Goal: Information Seeking & Learning: Learn about a topic

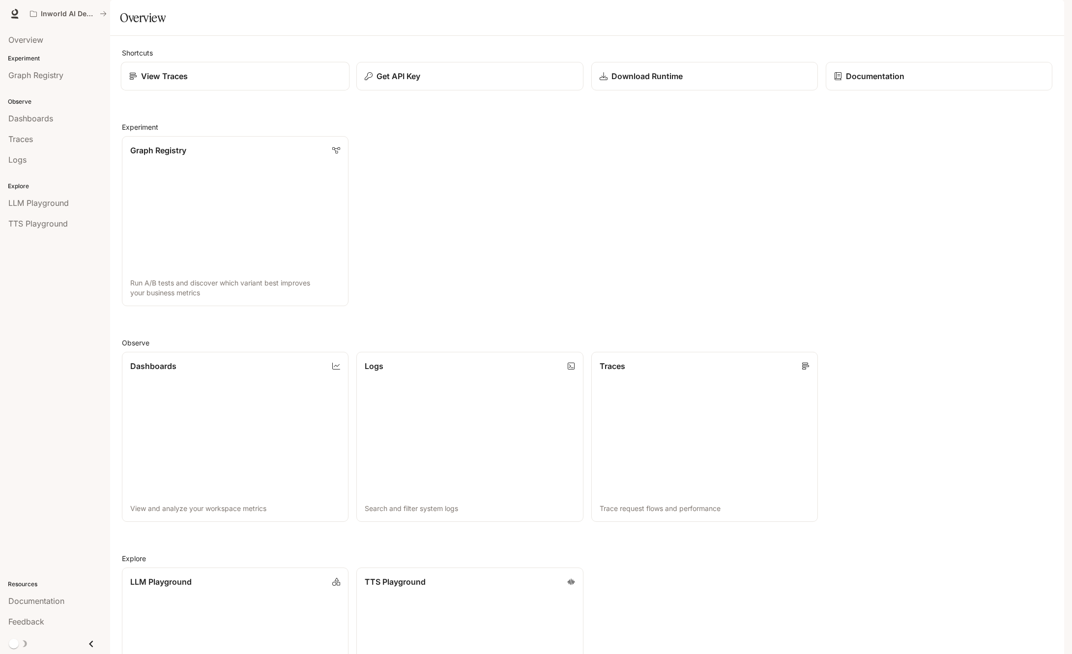
click at [255, 91] on link "View Traces" at bounding box center [235, 76] width 229 height 29
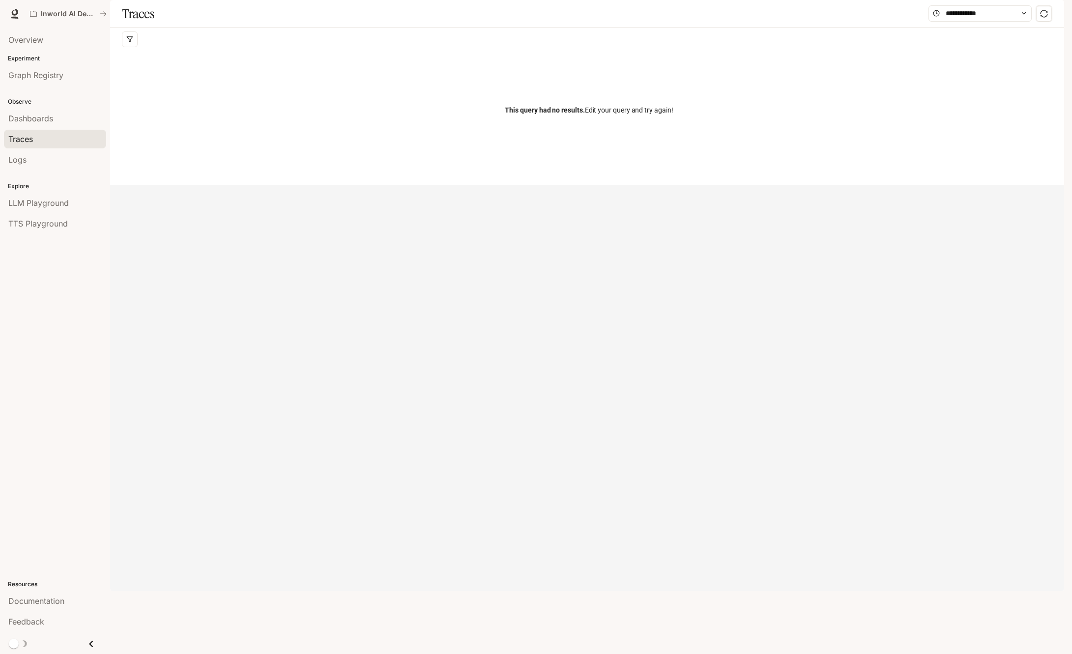
click at [991, 22] on div at bounding box center [980, 13] width 103 height 17
click at [989, 19] on input "text" at bounding box center [980, 13] width 69 height 11
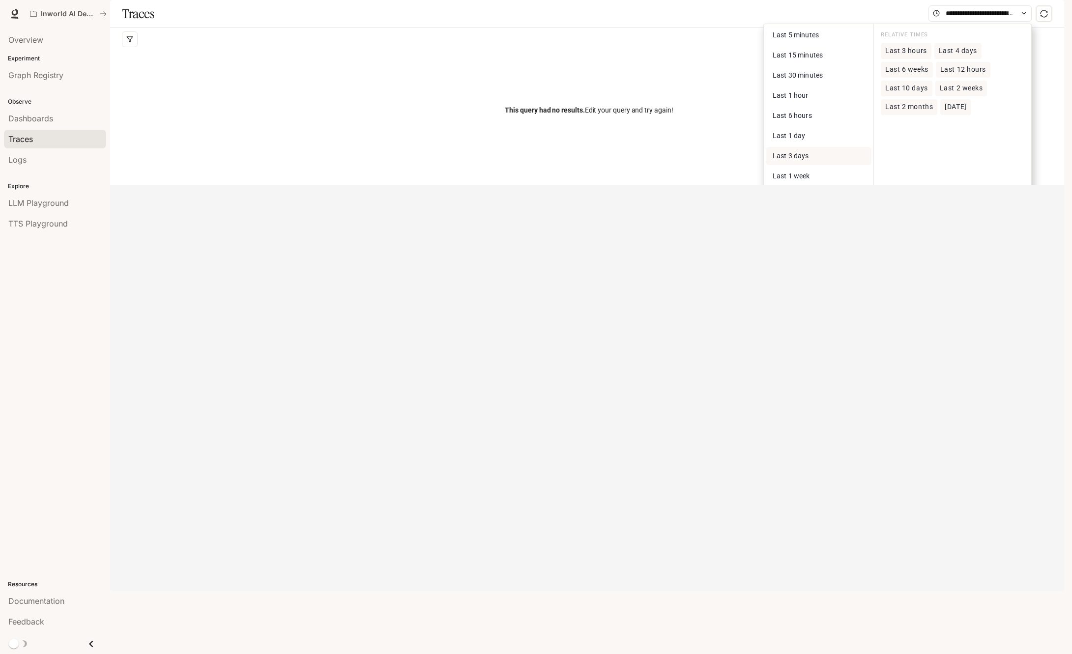
click at [806, 160] on span "Last 3 days" at bounding box center [791, 156] width 36 height 8
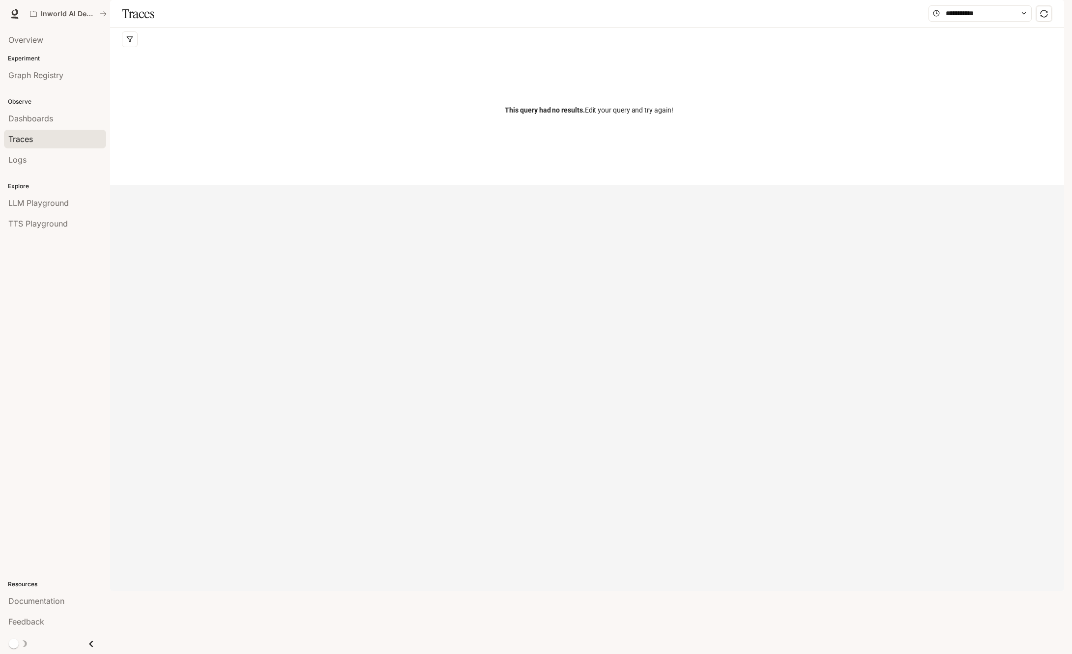
click at [1044, 18] on icon "sync" at bounding box center [1044, 14] width 8 height 8
click at [42, 158] on div "Logs" at bounding box center [54, 160] width 93 height 12
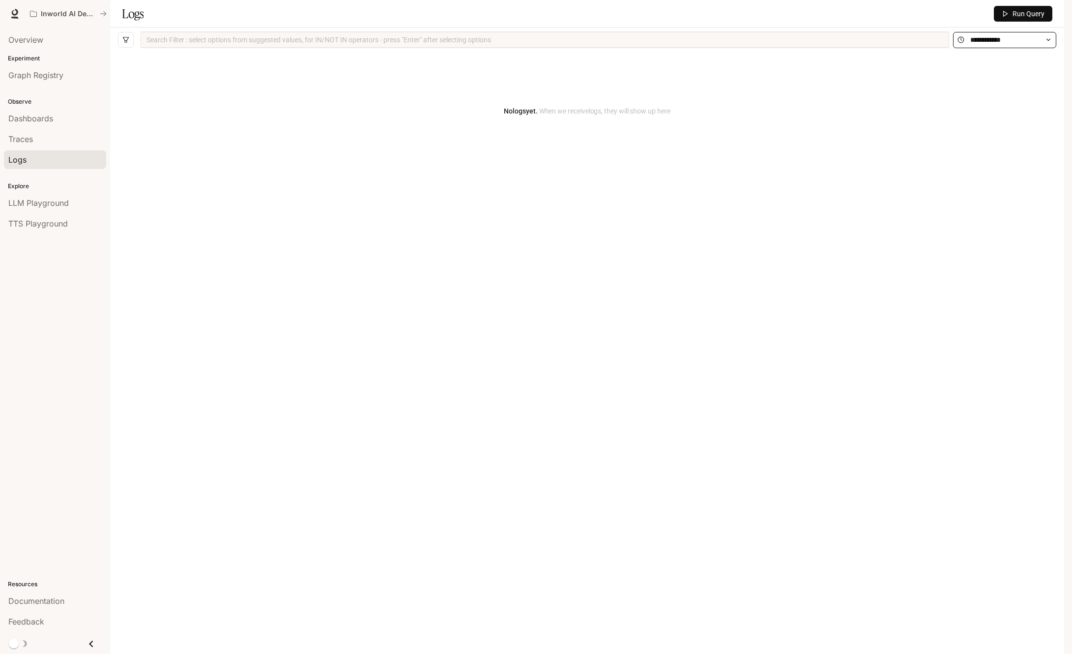
click at [1030, 48] on span at bounding box center [1004, 40] width 103 height 16
drag, startPoint x: 998, startPoint y: 100, endPoint x: 1004, endPoint y: 97, distance: 7.3
click at [1000, 100] on div "No logs yet. When we receive logs , they will show up here" at bounding box center [587, 111] width 939 height 118
click at [1048, 41] on icon at bounding box center [1048, 40] width 3 height 2
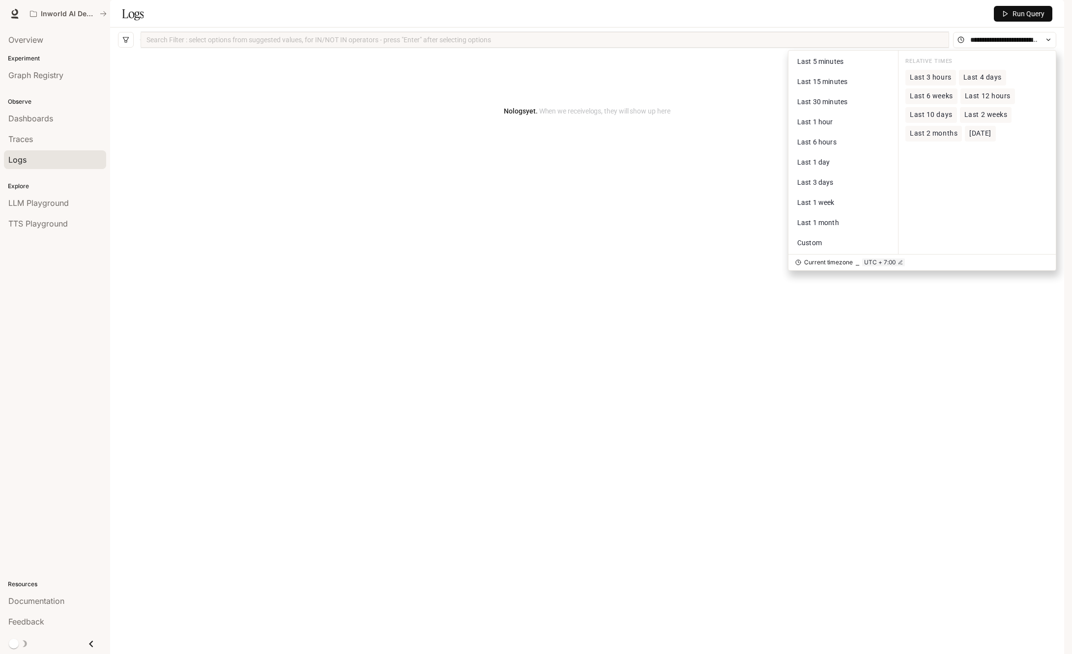
click at [842, 192] on button "Last 3 days" at bounding box center [844, 183] width 106 height 18
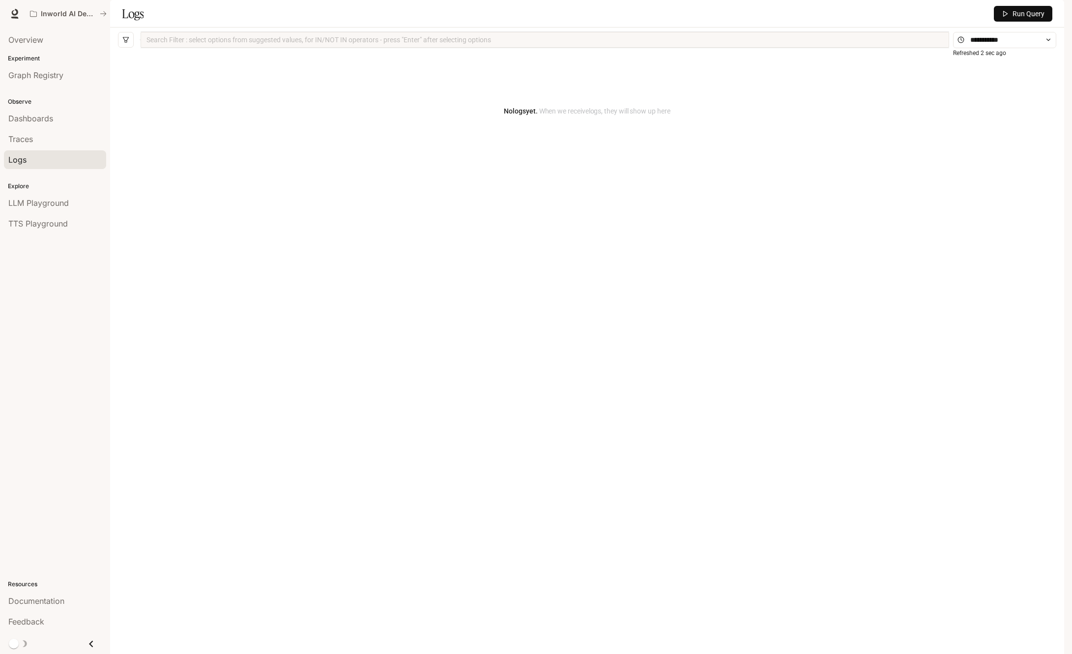
click at [264, 48] on div "Search Filter : select options from suggested values, for IN/NOT IN operators -…" at bounding box center [545, 40] width 809 height 16
drag, startPoint x: 252, startPoint y: 323, endPoint x: 80, endPoint y: 231, distance: 195.8
click at [252, 323] on div "No logs yet. When we receive logs , they will show up here" at bounding box center [587, 337] width 939 height 570
click at [55, 121] on div "Dashboards" at bounding box center [54, 119] width 93 height 12
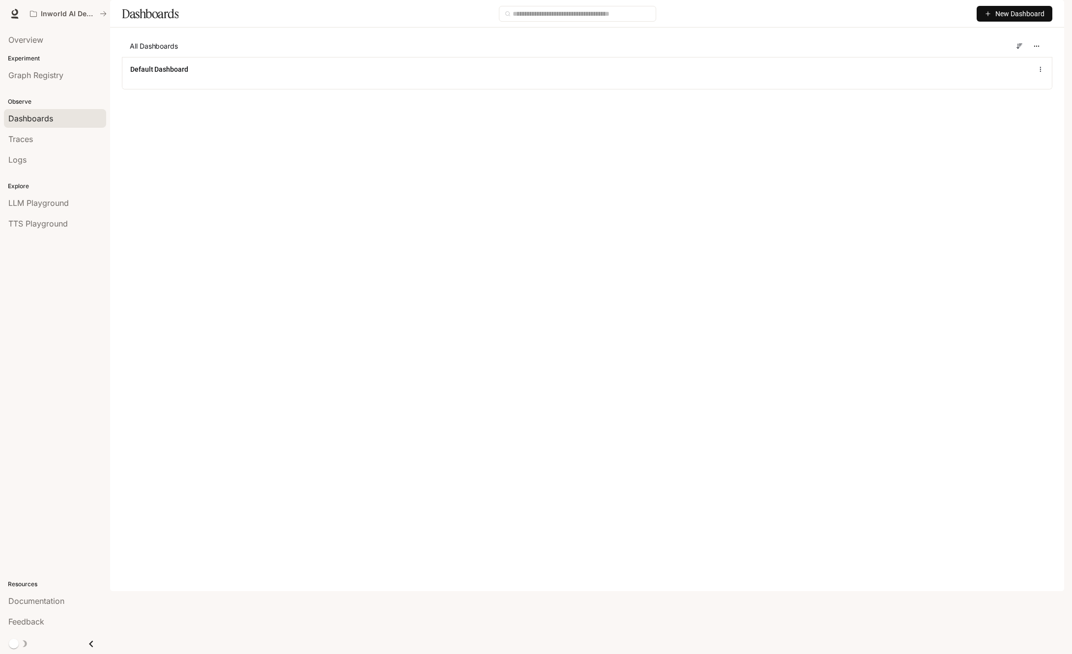
click at [56, 55] on p "Experiment" at bounding box center [55, 58] width 110 height 9
click at [41, 77] on span "Graph Registry" at bounding box center [35, 75] width 55 height 12
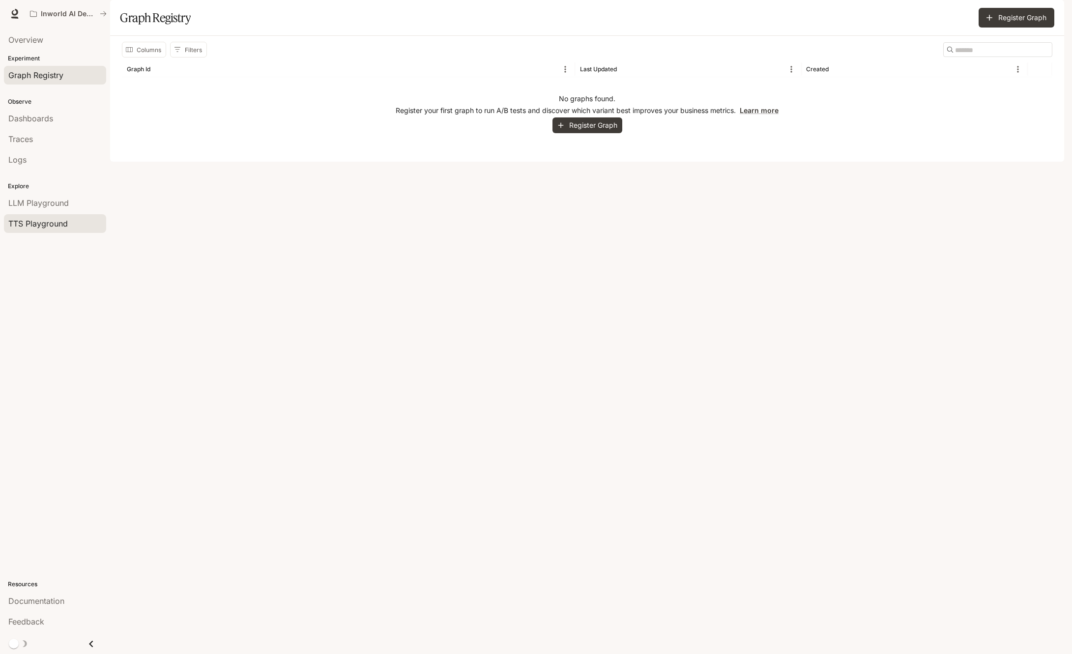
click at [61, 225] on span "TTS Playground" at bounding box center [37, 224] width 59 height 12
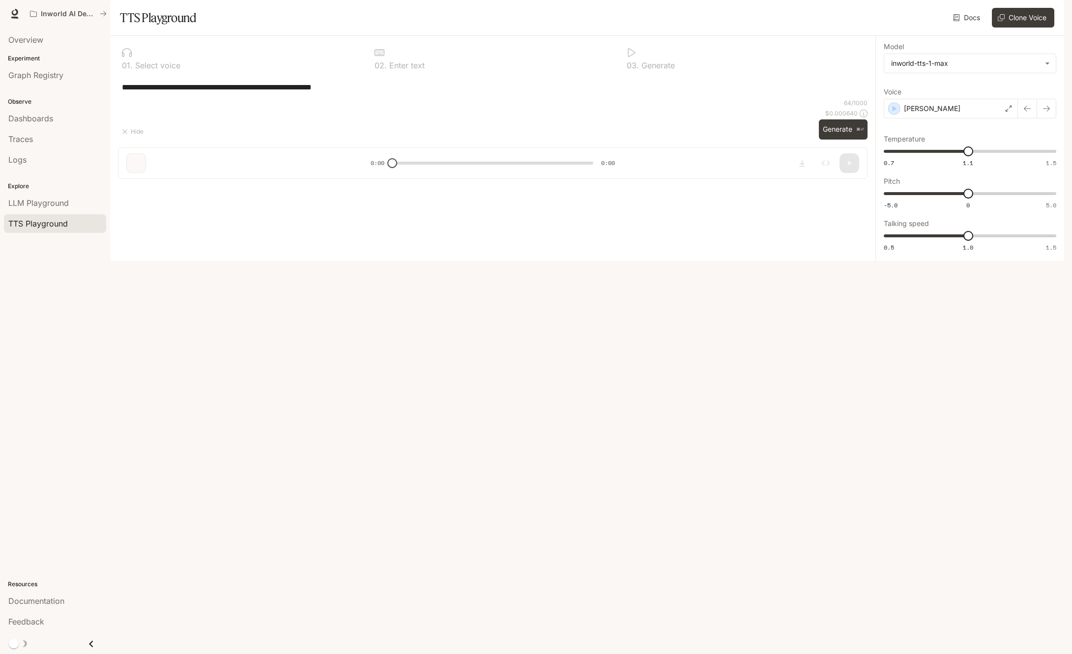
type textarea "**********"
type input "**********"
type input "****"
click at [25, 37] on span "Overview" at bounding box center [25, 40] width 35 height 12
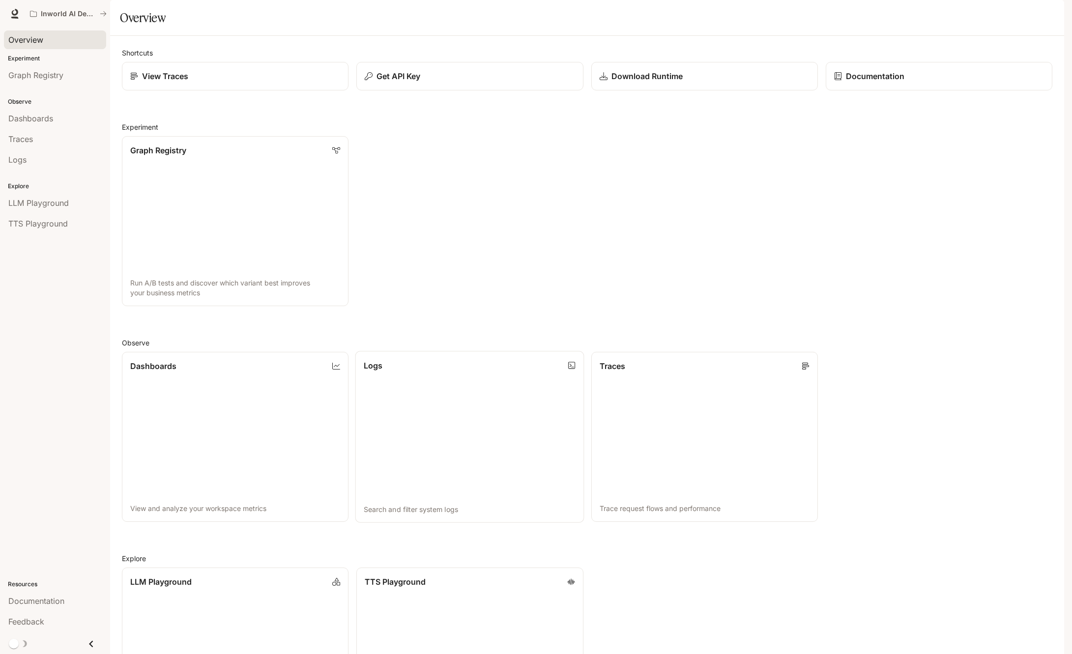
click at [481, 444] on link "Logs Search and filter system logs" at bounding box center [469, 437] width 229 height 172
click at [58, 113] on div "Dashboards" at bounding box center [54, 119] width 93 height 12
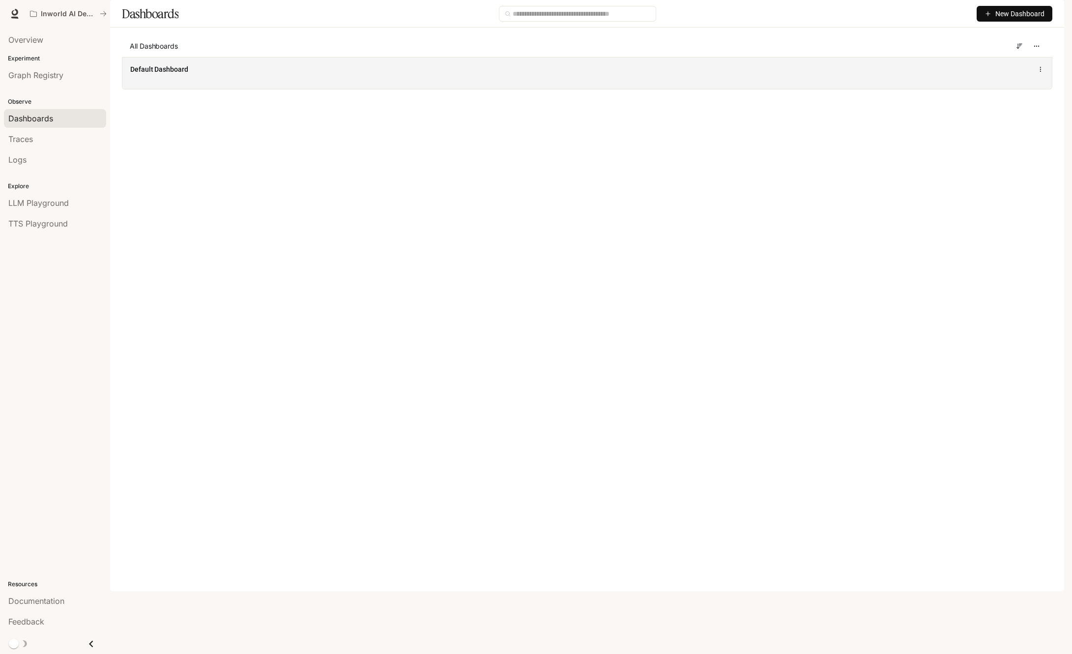
click at [465, 89] on div "Default Dashboard" at bounding box center [587, 73] width 930 height 32
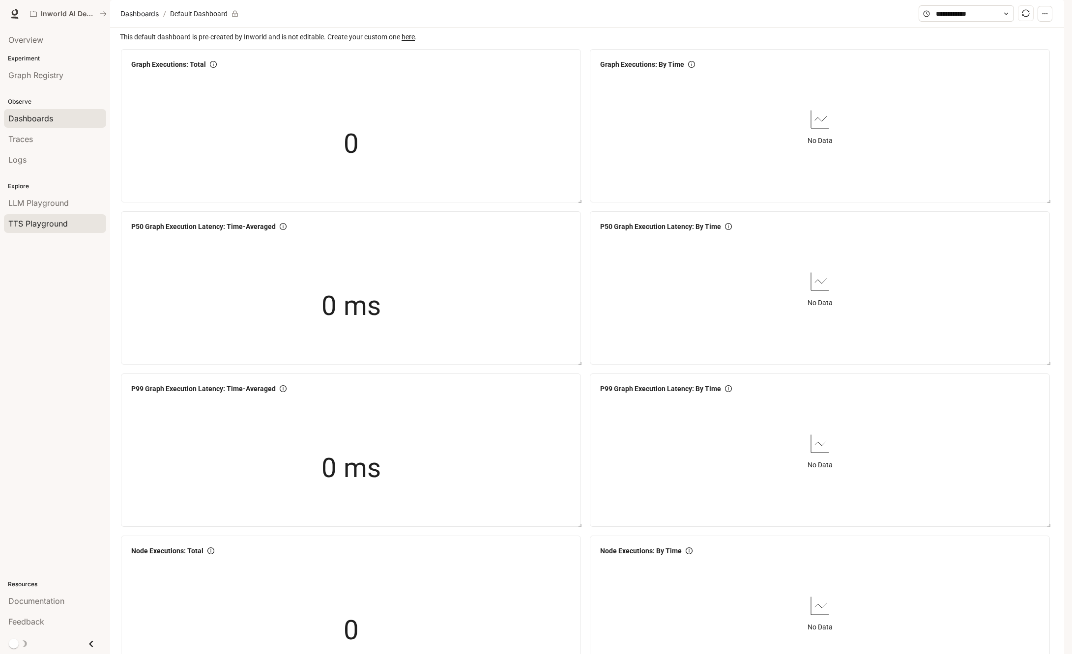
click at [41, 229] on span "TTS Playground" at bounding box center [37, 224] width 59 height 12
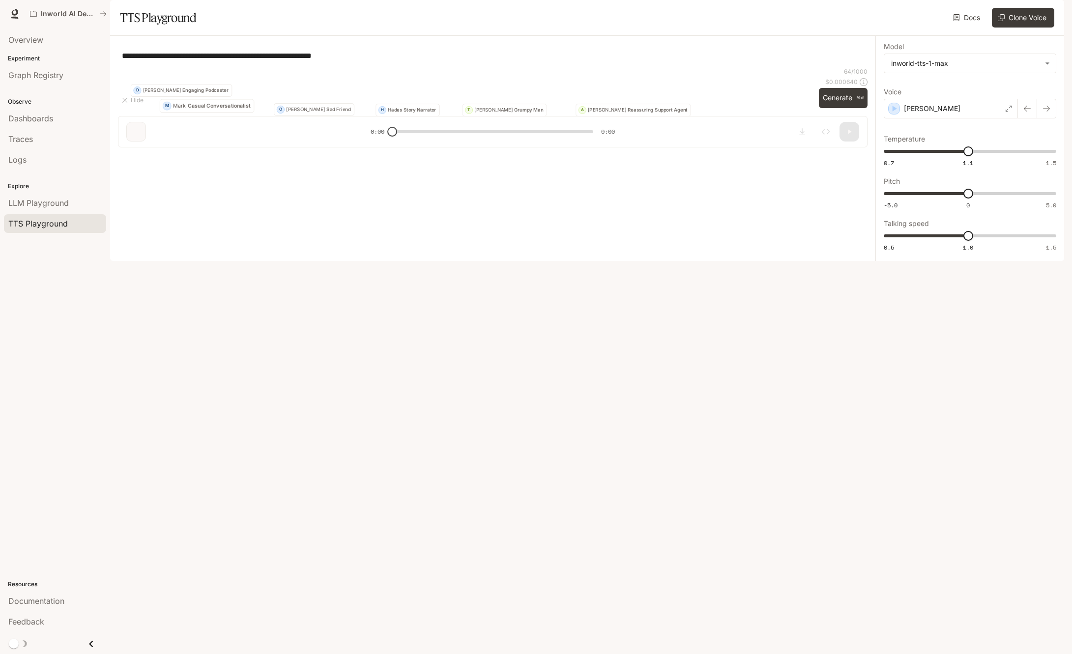
type textarea "**********"
type input "**********"
type input "****"
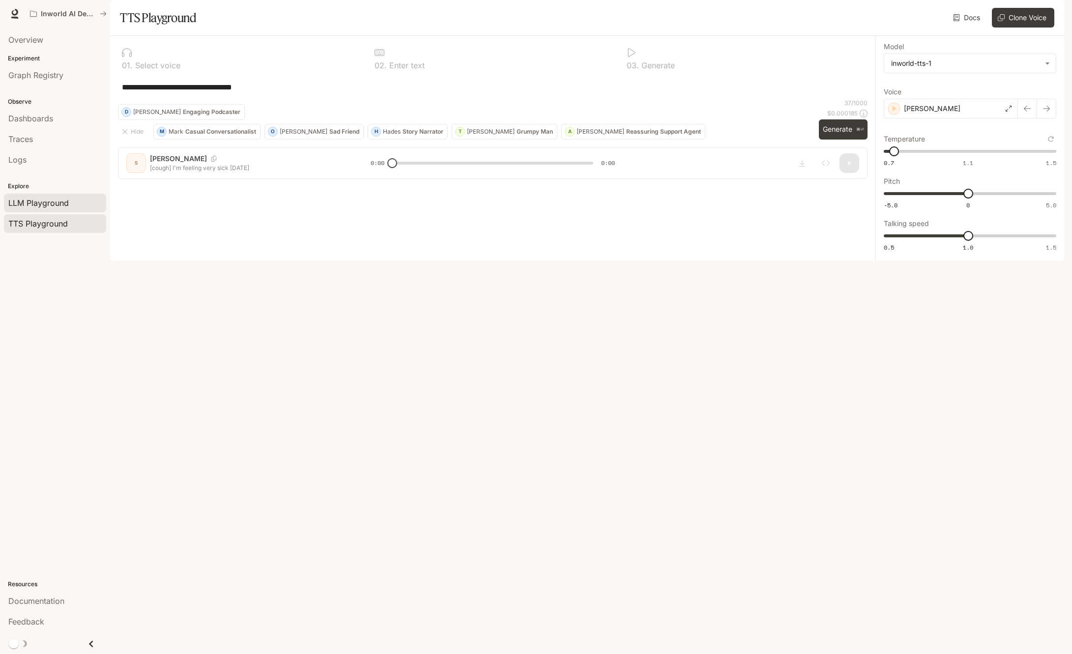
click at [24, 203] on span "LLM Playground" at bounding box center [38, 203] width 60 height 12
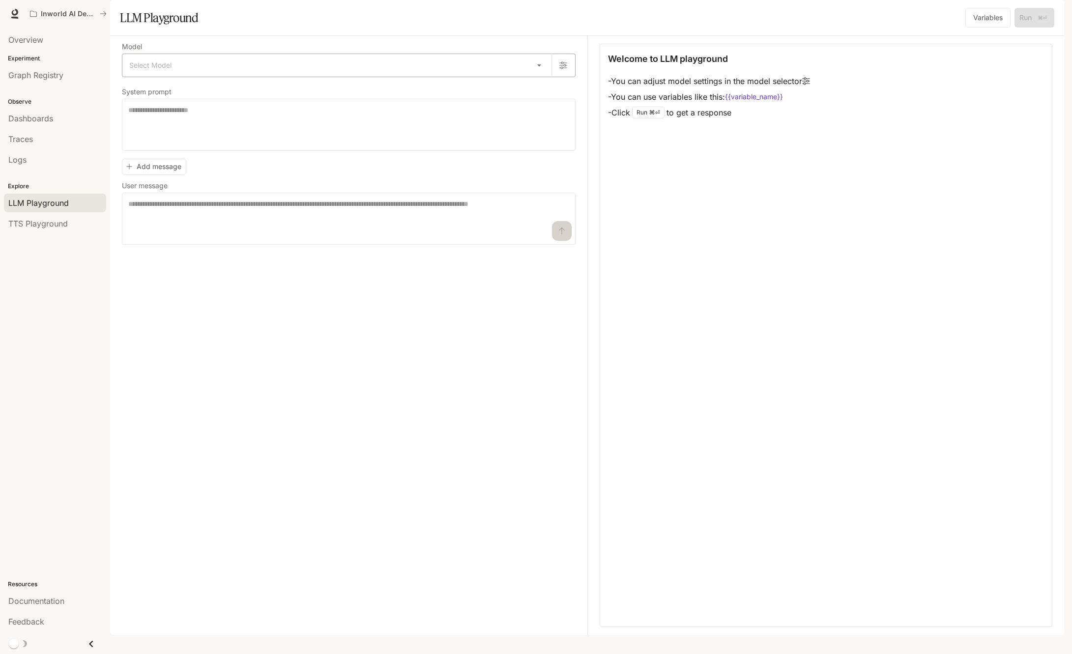
click at [416, 101] on body "Skip to main content Inworld AI Demos Documentation Documentation Portal Overvi…" at bounding box center [536, 327] width 1072 height 654
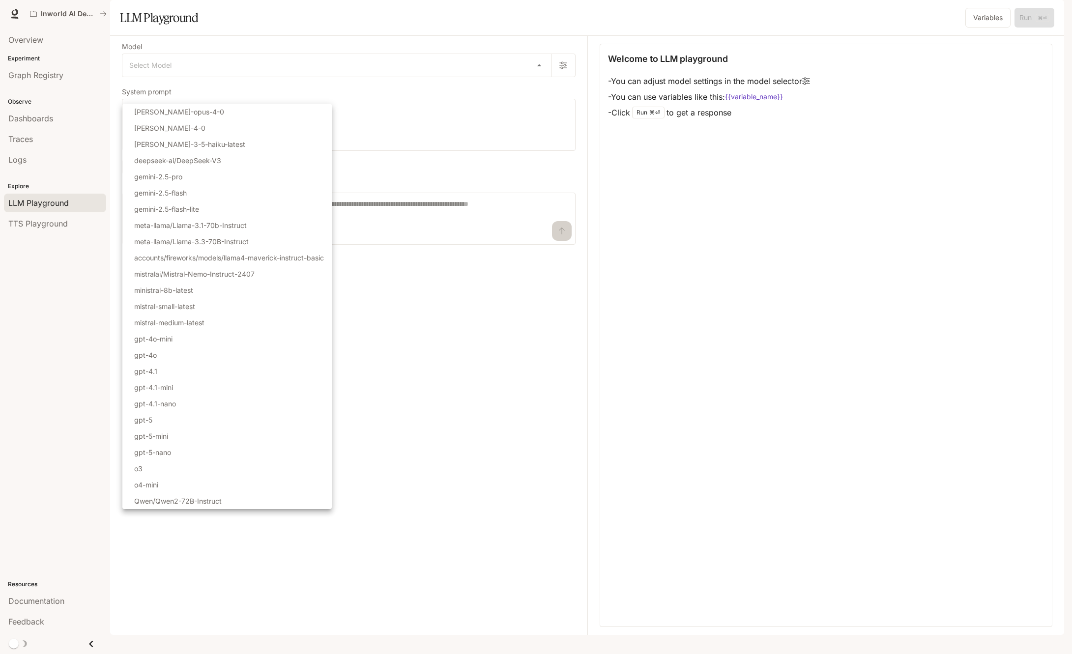
click at [498, 433] on div at bounding box center [536, 327] width 1072 height 654
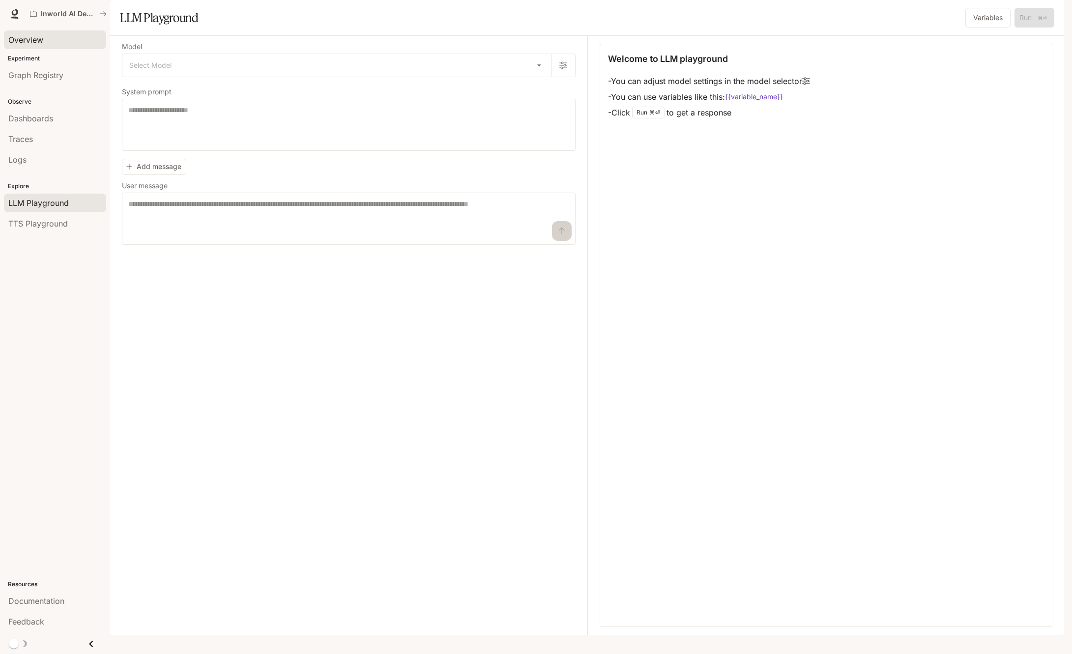
click at [31, 39] on span "Overview" at bounding box center [25, 40] width 35 height 12
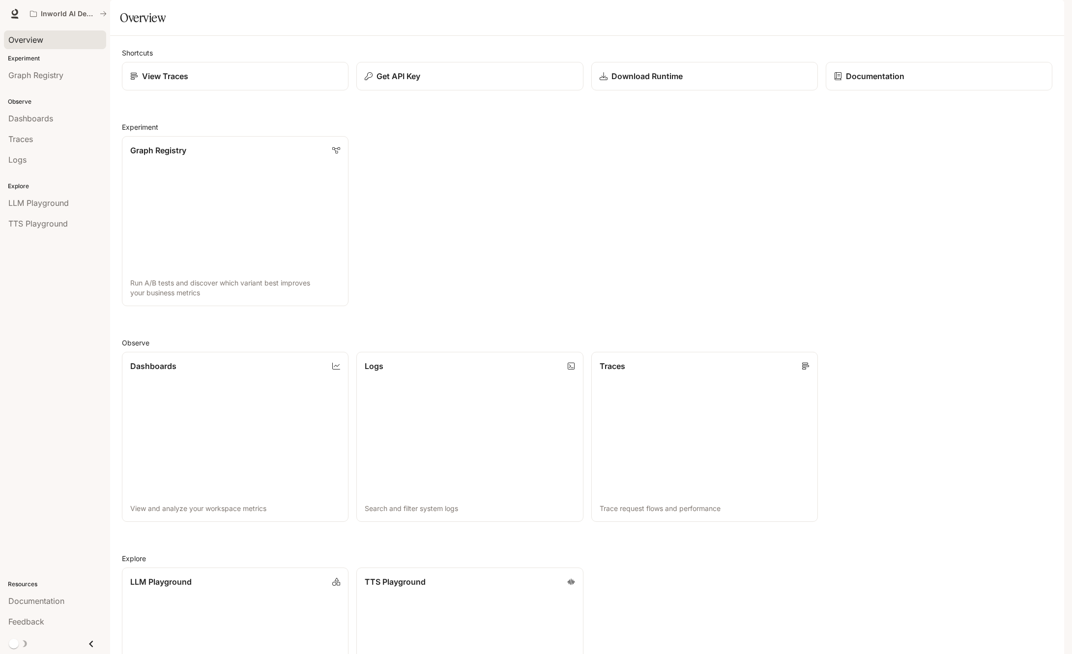
scroll to position [127, 0]
click at [48, 605] on span "Documentation" at bounding box center [36, 601] width 56 height 12
click at [55, 164] on div "Logs" at bounding box center [54, 160] width 93 height 12
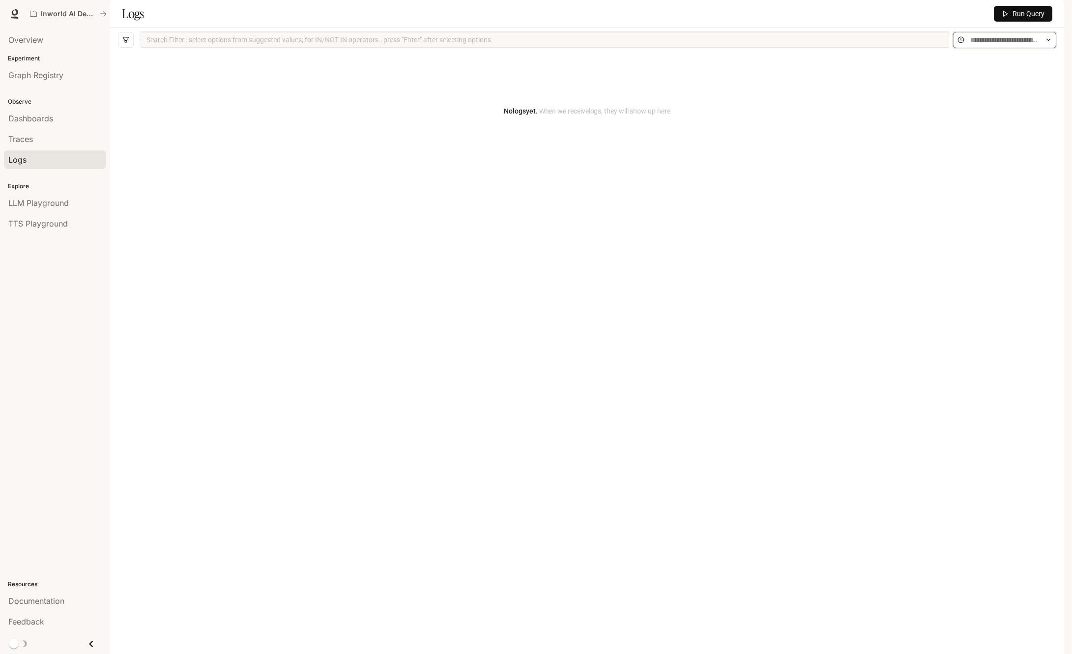
click at [1015, 45] on input "text" at bounding box center [1005, 39] width 69 height 11
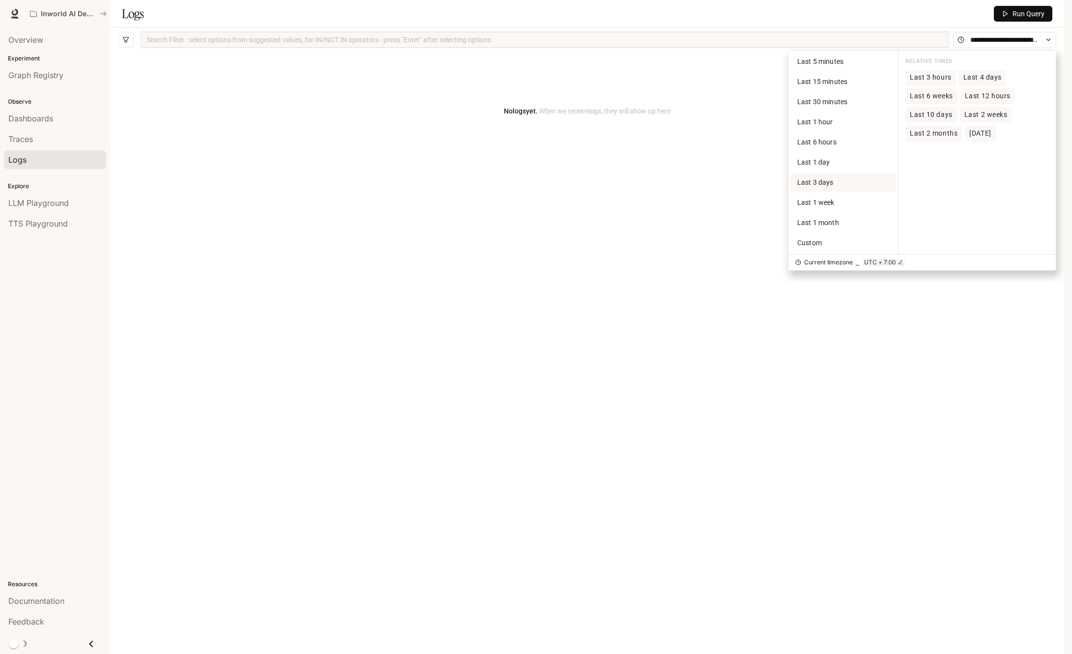
click at [527, 263] on div "No logs yet. When we receive logs , they will show up here" at bounding box center [587, 337] width 939 height 570
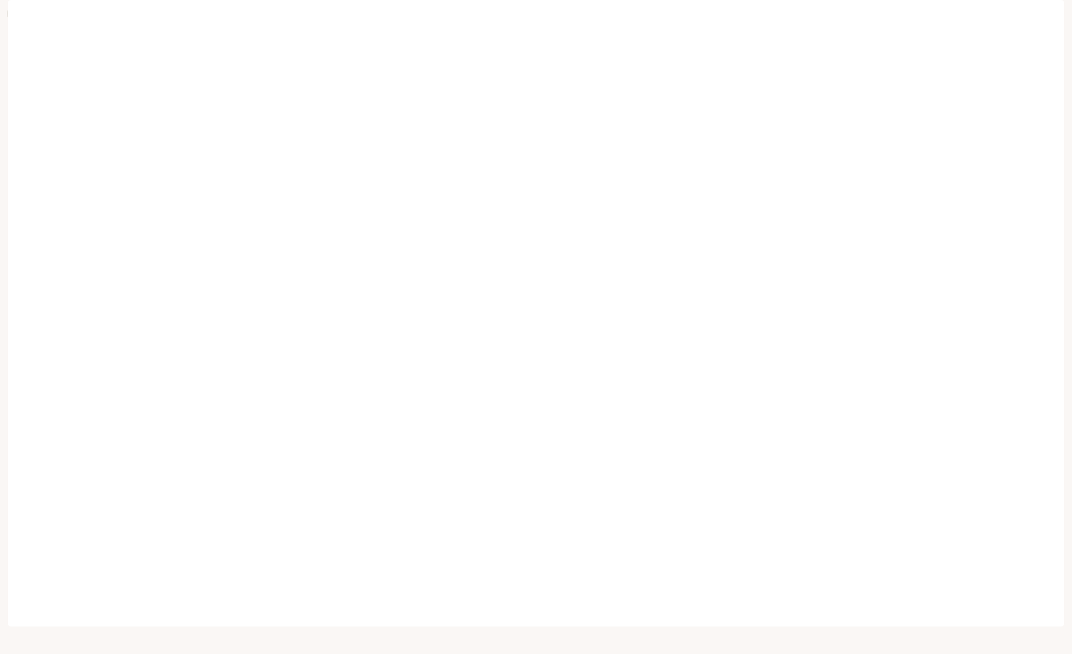
click at [9, 16] on link at bounding box center [15, 14] width 14 height 14
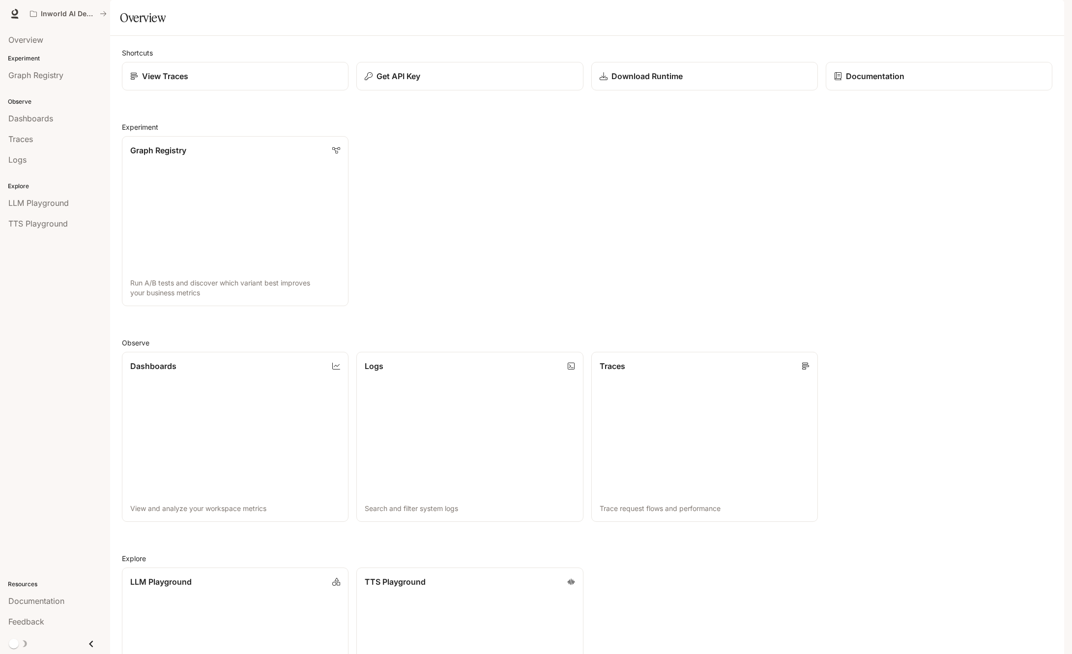
click at [62, 591] on li "Documentation" at bounding box center [55, 601] width 110 height 21
click at [59, 600] on span "Documentation" at bounding box center [36, 601] width 56 height 12
